Goal: Information Seeking & Learning: Learn about a topic

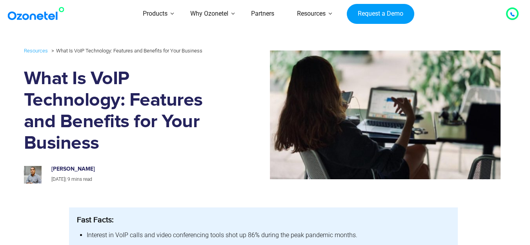
drag, startPoint x: 534, startPoint y: 12, endPoint x: 534, endPoint y: -4, distance: 16.5
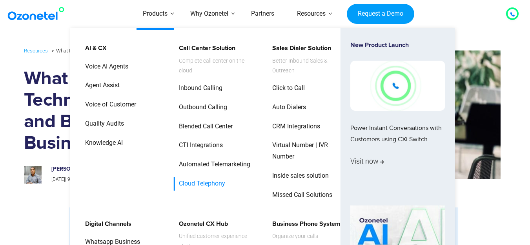
click at [197, 184] on link "Cloud Telephony" at bounding box center [200, 184] width 53 height 14
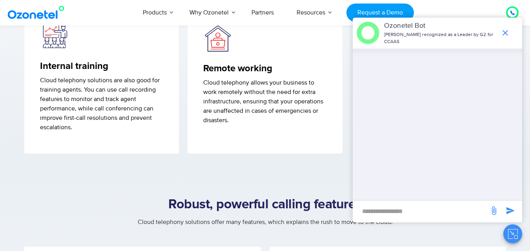
scroll to position [676, 0]
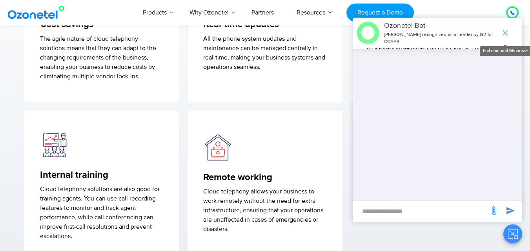
click at [507, 33] on icon "end chat or minimize" at bounding box center [504, 32] width 9 height 9
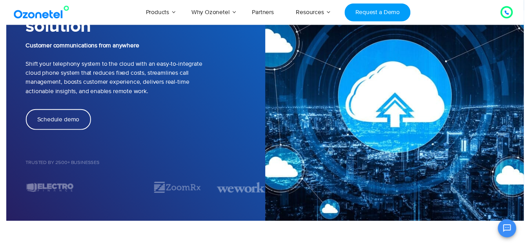
scroll to position [0, 0]
